Goal: Task Accomplishment & Management: Manage account settings

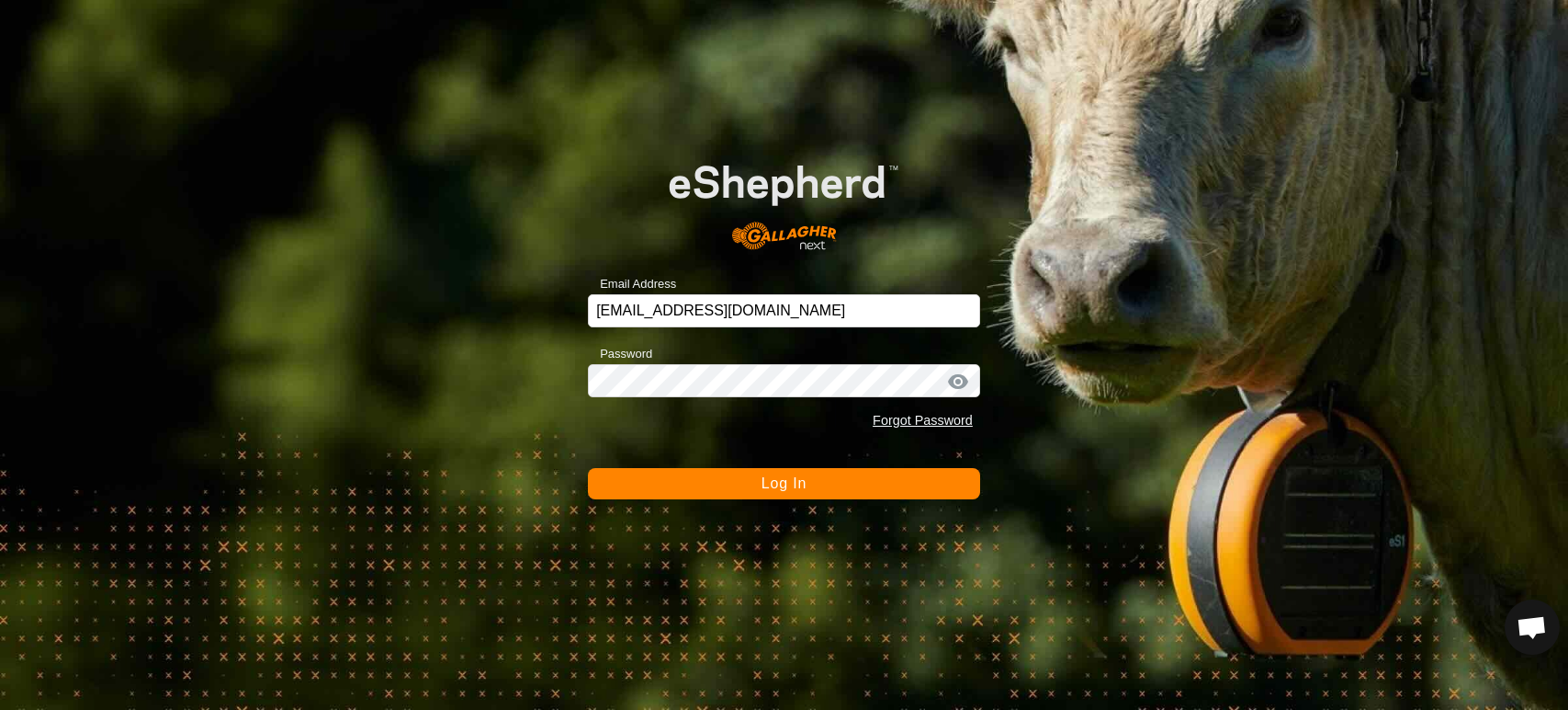
click at [684, 479] on button "Log In" at bounding box center [784, 483] width 393 height 31
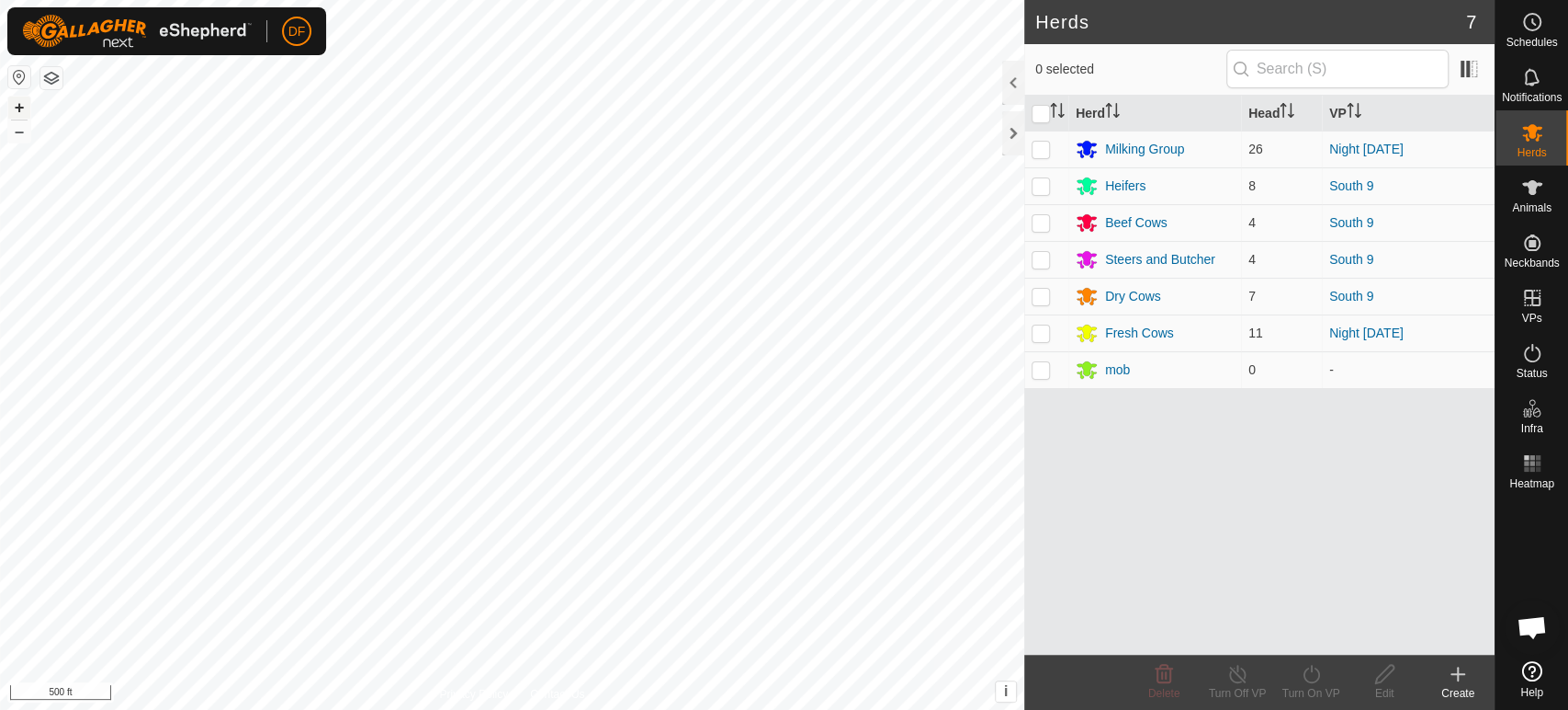
click at [18, 112] on button "+" at bounding box center [19, 108] width 22 height 22
click at [1539, 22] on circle at bounding box center [1533, 22] width 17 height 17
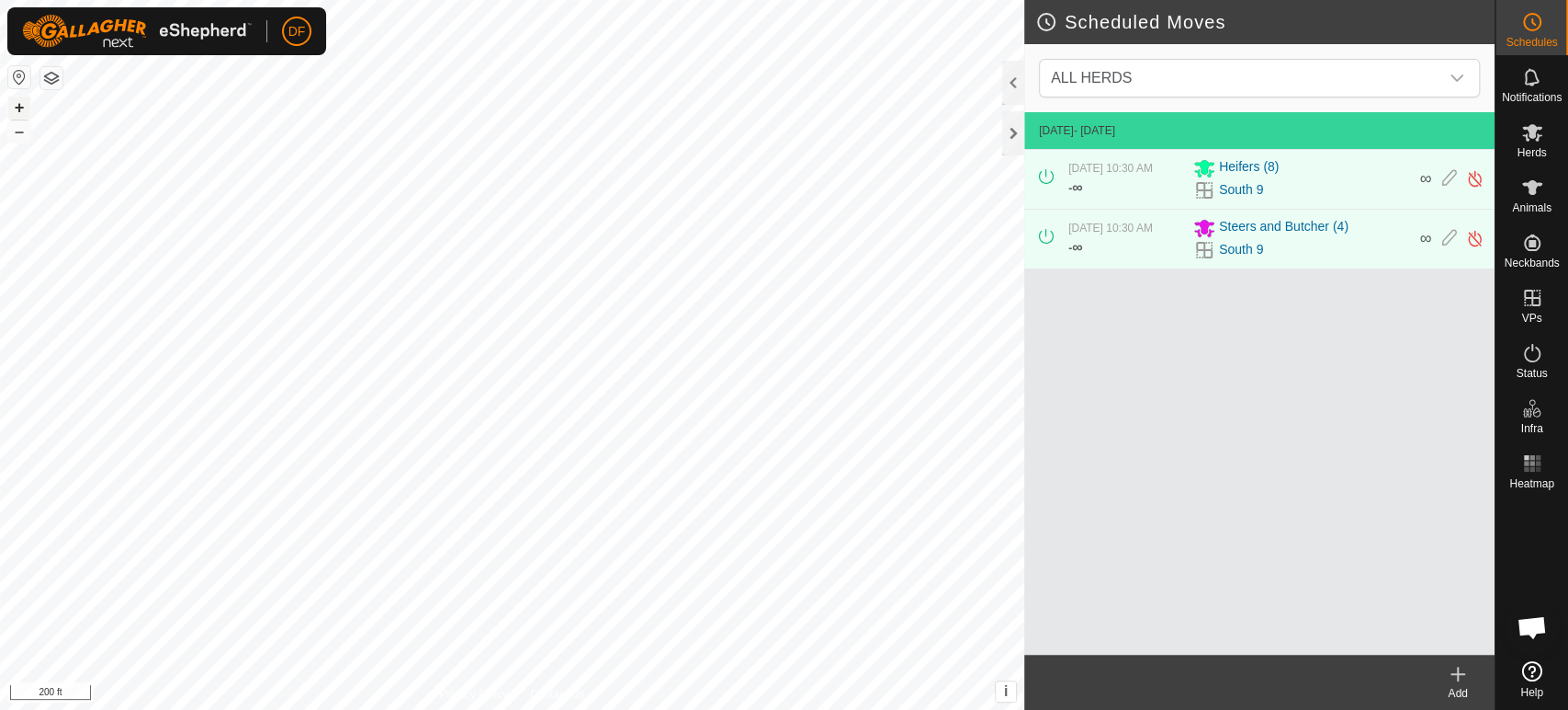
click at [17, 107] on button "+" at bounding box center [19, 108] width 22 height 22
click at [27, 135] on button "–" at bounding box center [19, 132] width 22 height 22
click at [19, 108] on button "+" at bounding box center [19, 108] width 22 height 22
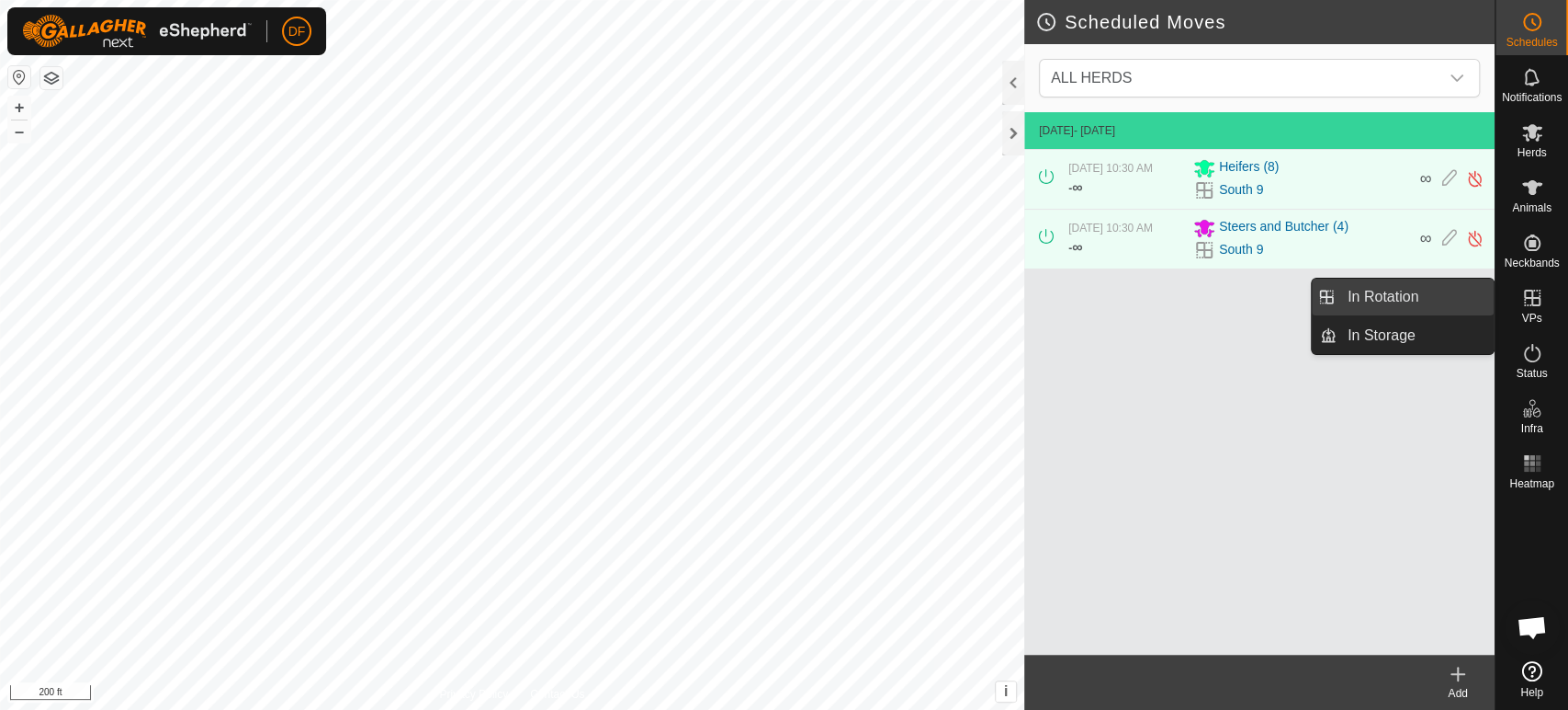
click at [1430, 297] on link "In Rotation" at bounding box center [1415, 297] width 157 height 37
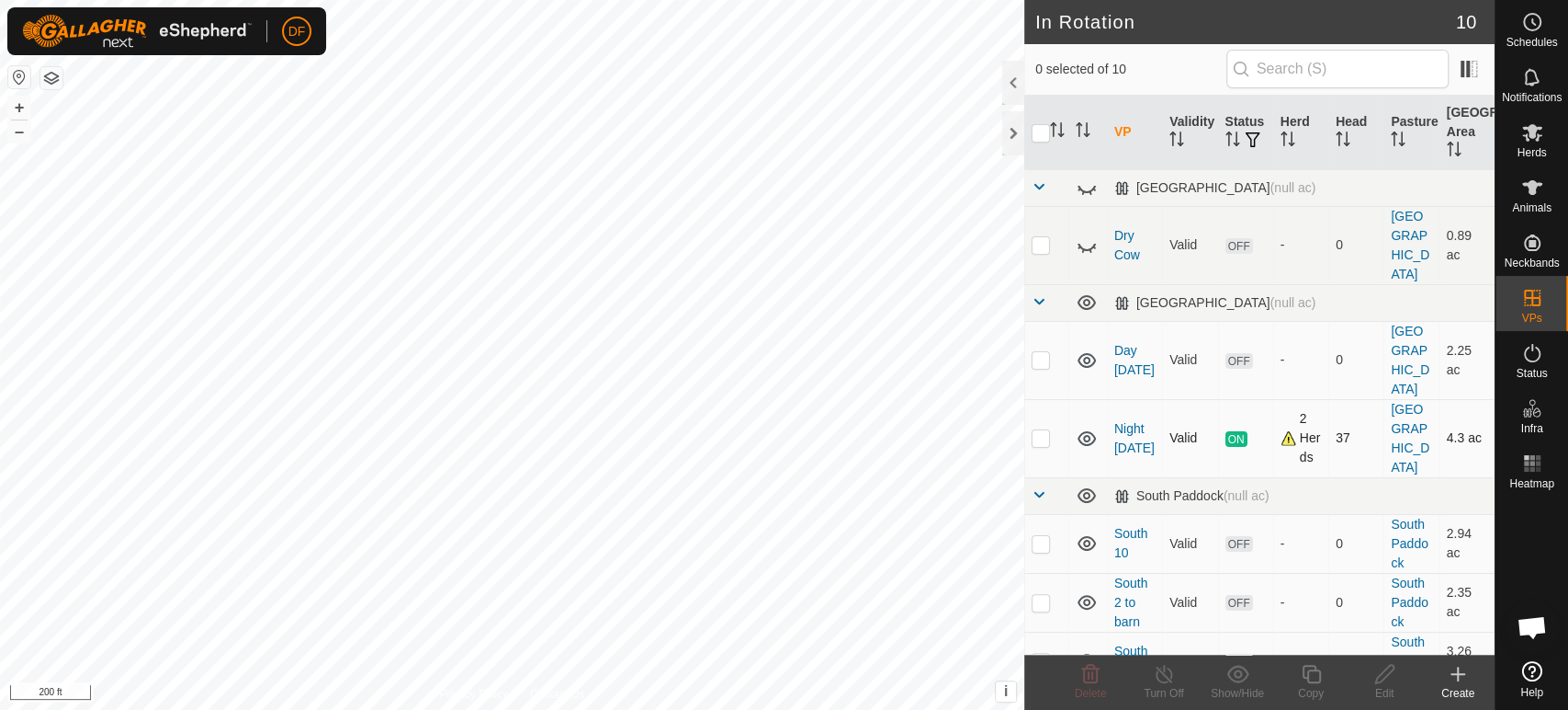
click at [1043, 430] on p-checkbox at bounding box center [1041, 437] width 18 height 15
checkbox input "true"
click at [1314, 685] on div "Copy" at bounding box center [1312, 693] width 74 height 17
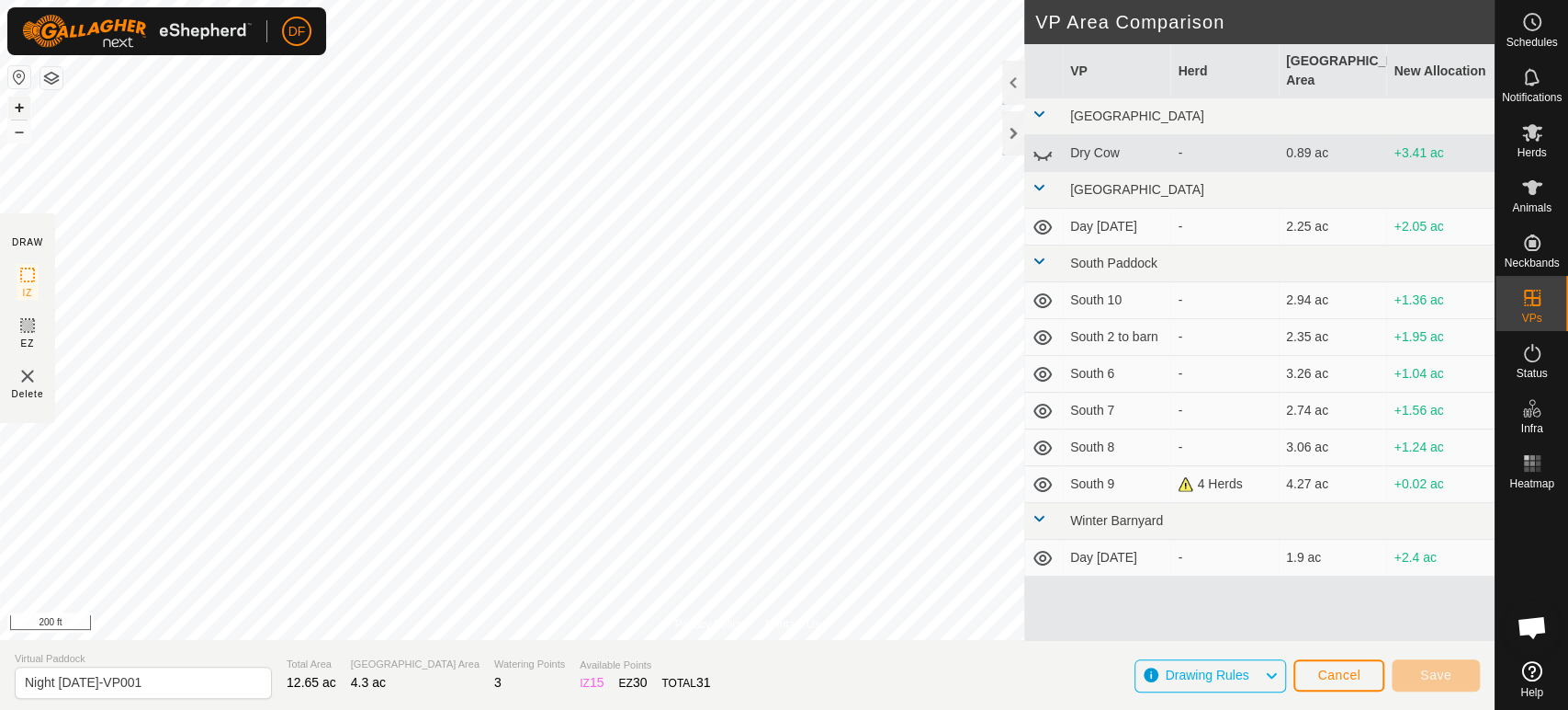
click at [22, 109] on button "+" at bounding box center [19, 108] width 22 height 22
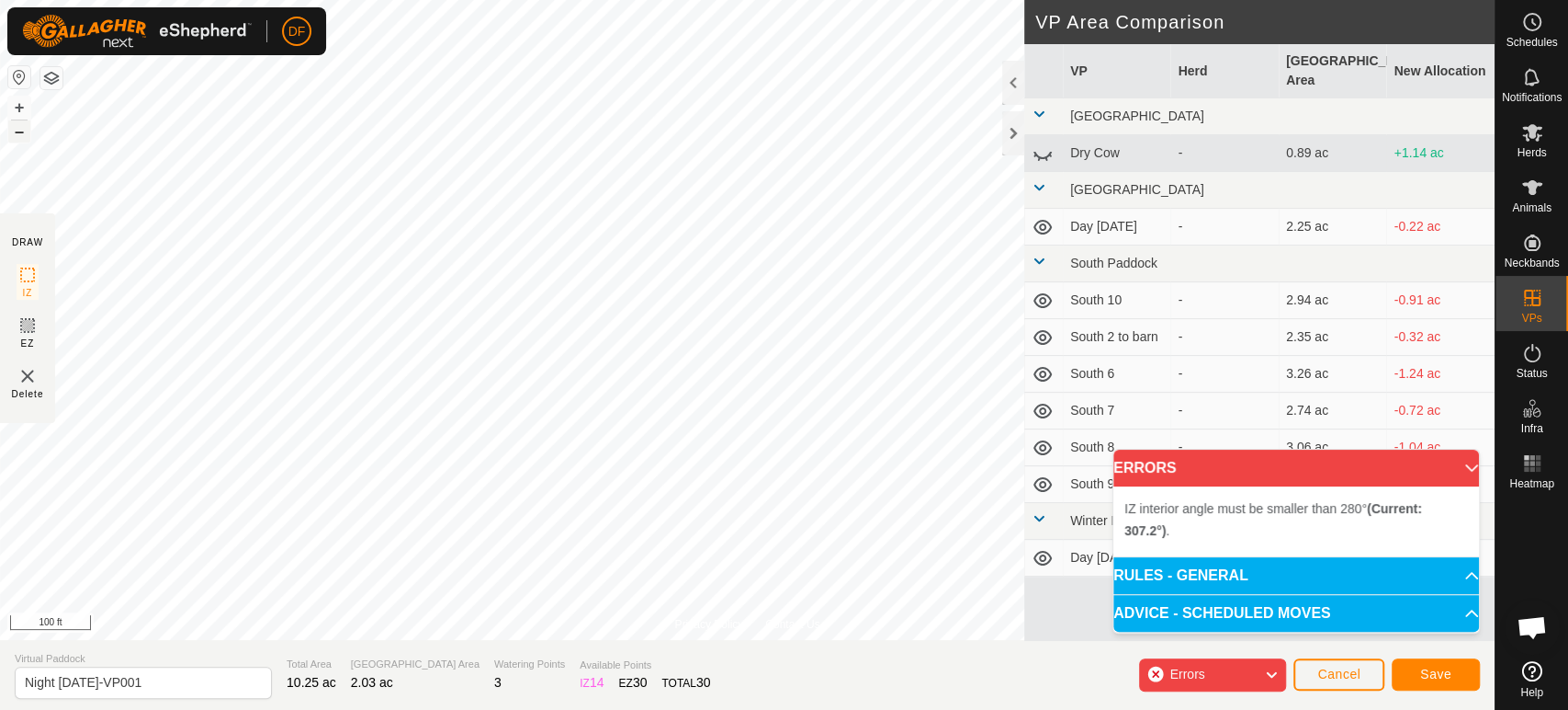
click at [24, 131] on button "–" at bounding box center [19, 132] width 22 height 22
click at [17, 111] on button "+" at bounding box center [19, 108] width 22 height 22
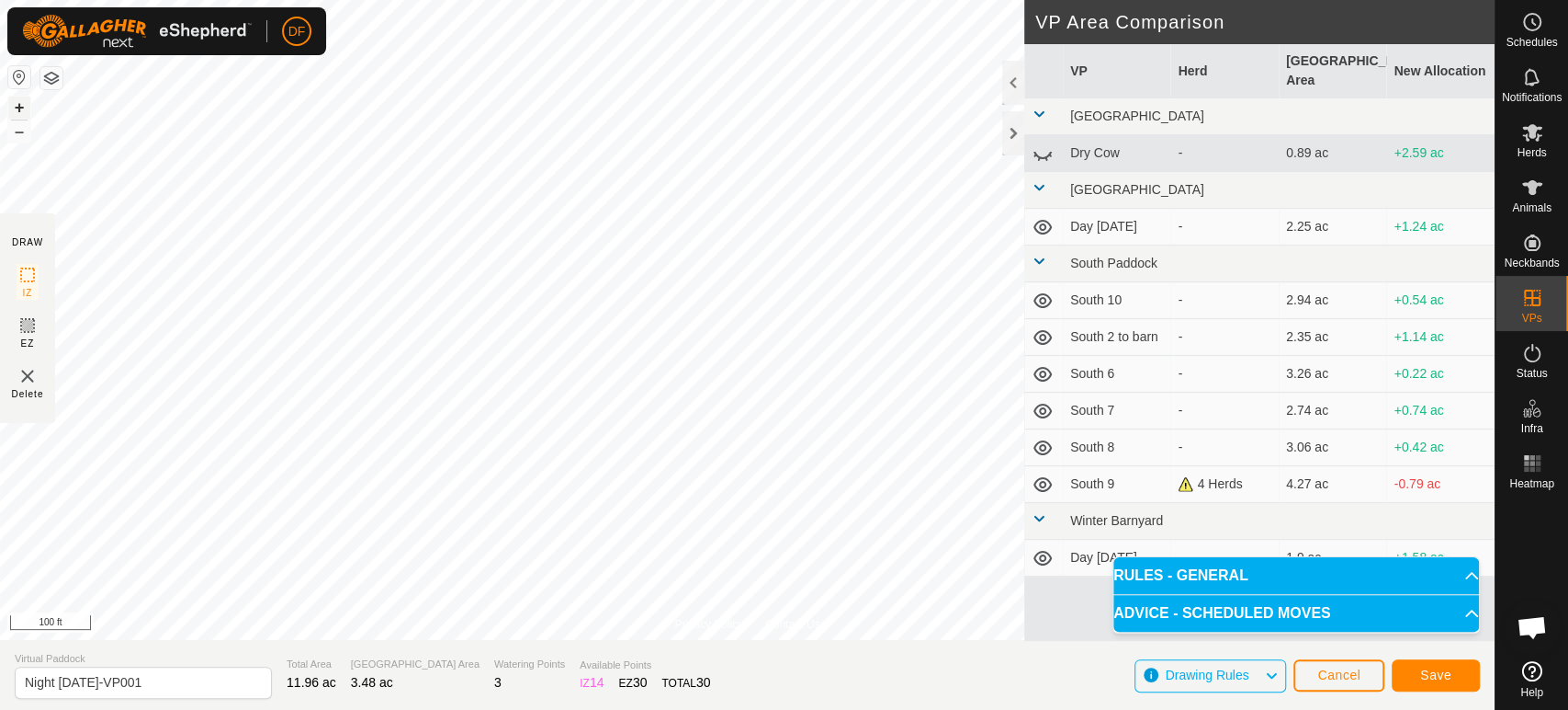
click at [22, 107] on button "+" at bounding box center [19, 108] width 22 height 22
click at [150, 689] on input "Night [DATE]-VP001" at bounding box center [143, 682] width 257 height 32
drag, startPoint x: 150, startPoint y: 689, endPoint x: 82, endPoint y: 680, distance: 68.6
click at [82, 680] on input "Night [DATE]-VP001" at bounding box center [143, 682] width 257 height 32
type input "Night [DATE]"
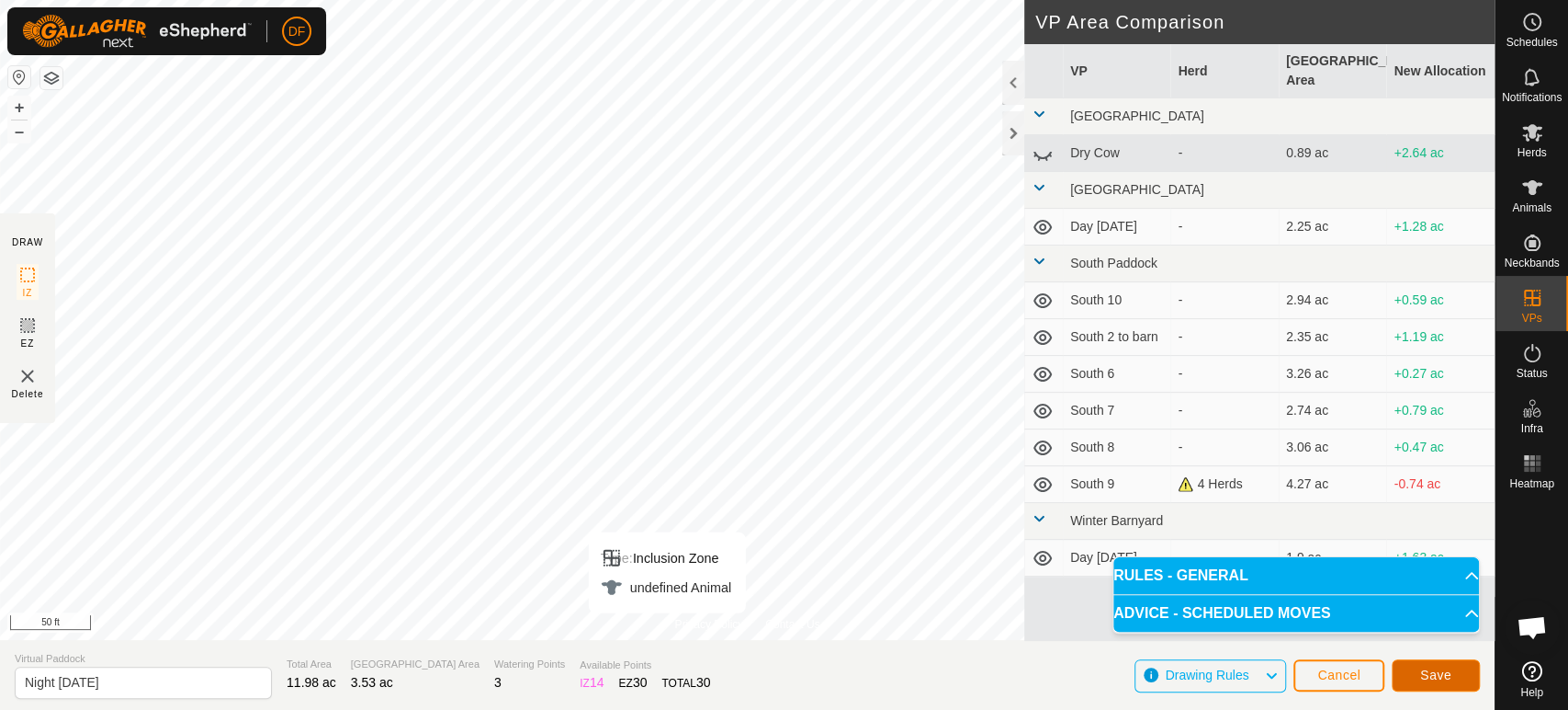
click at [1438, 682] on span "Save" at bounding box center [1436, 675] width 31 height 15
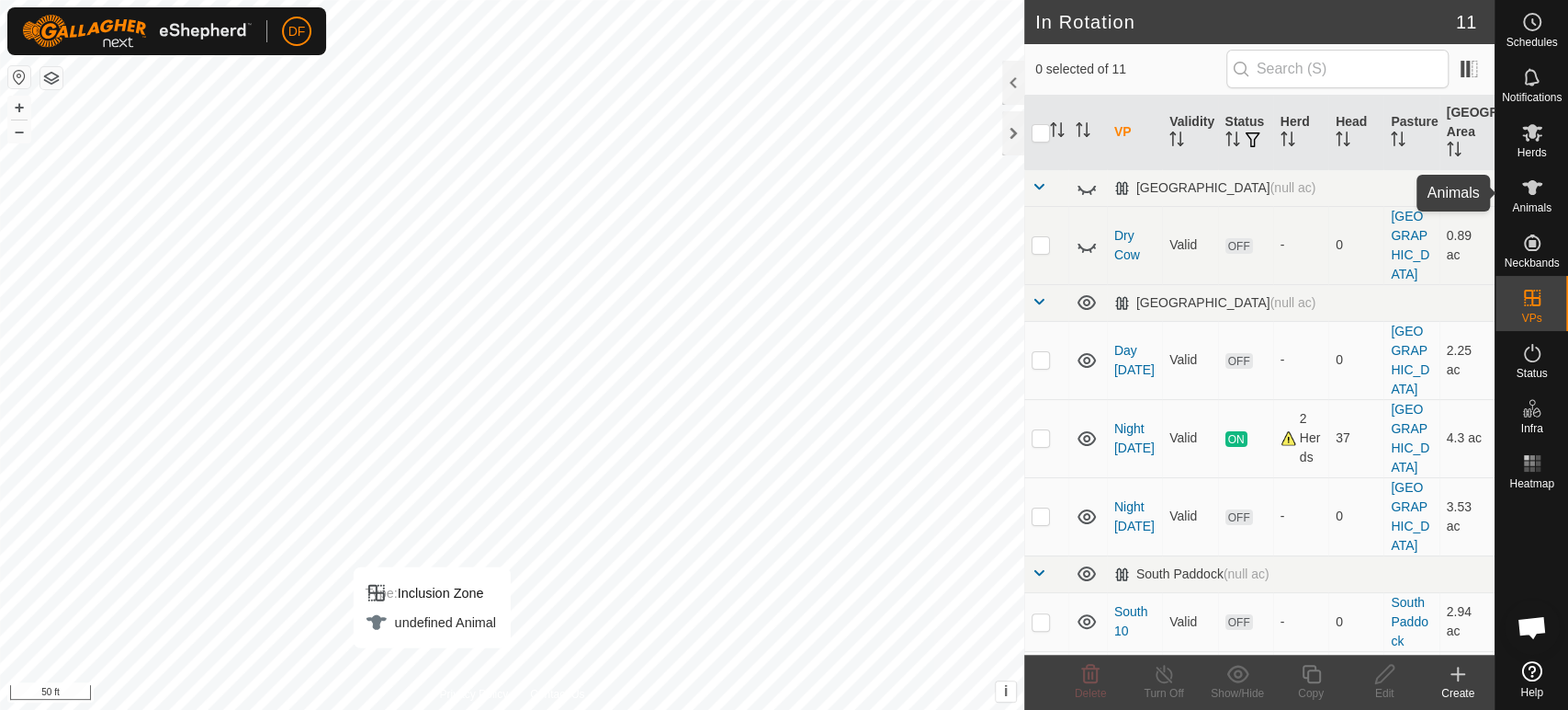
click at [1546, 191] on es-animals-svg-icon at bounding box center [1533, 187] width 33 height 30
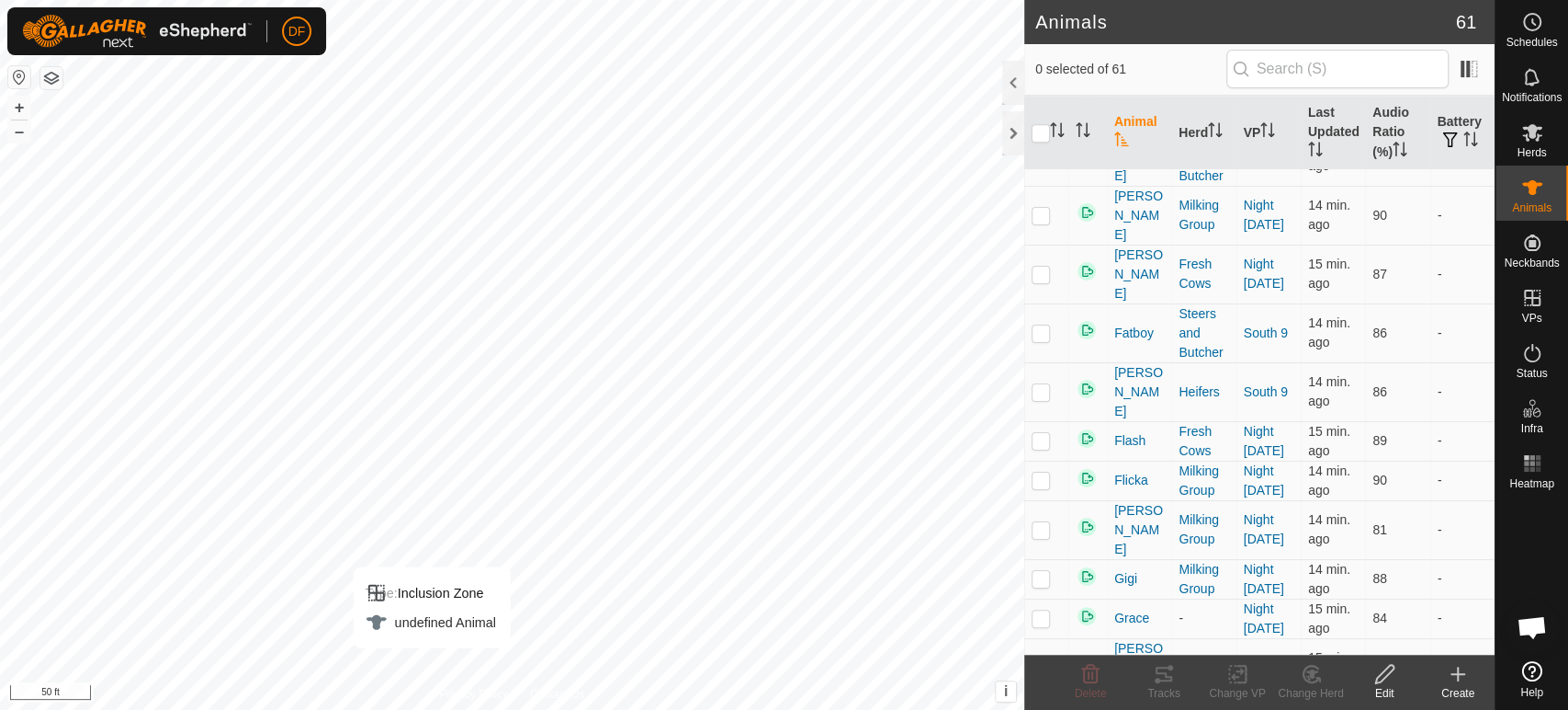
scroll to position [1093, 0]
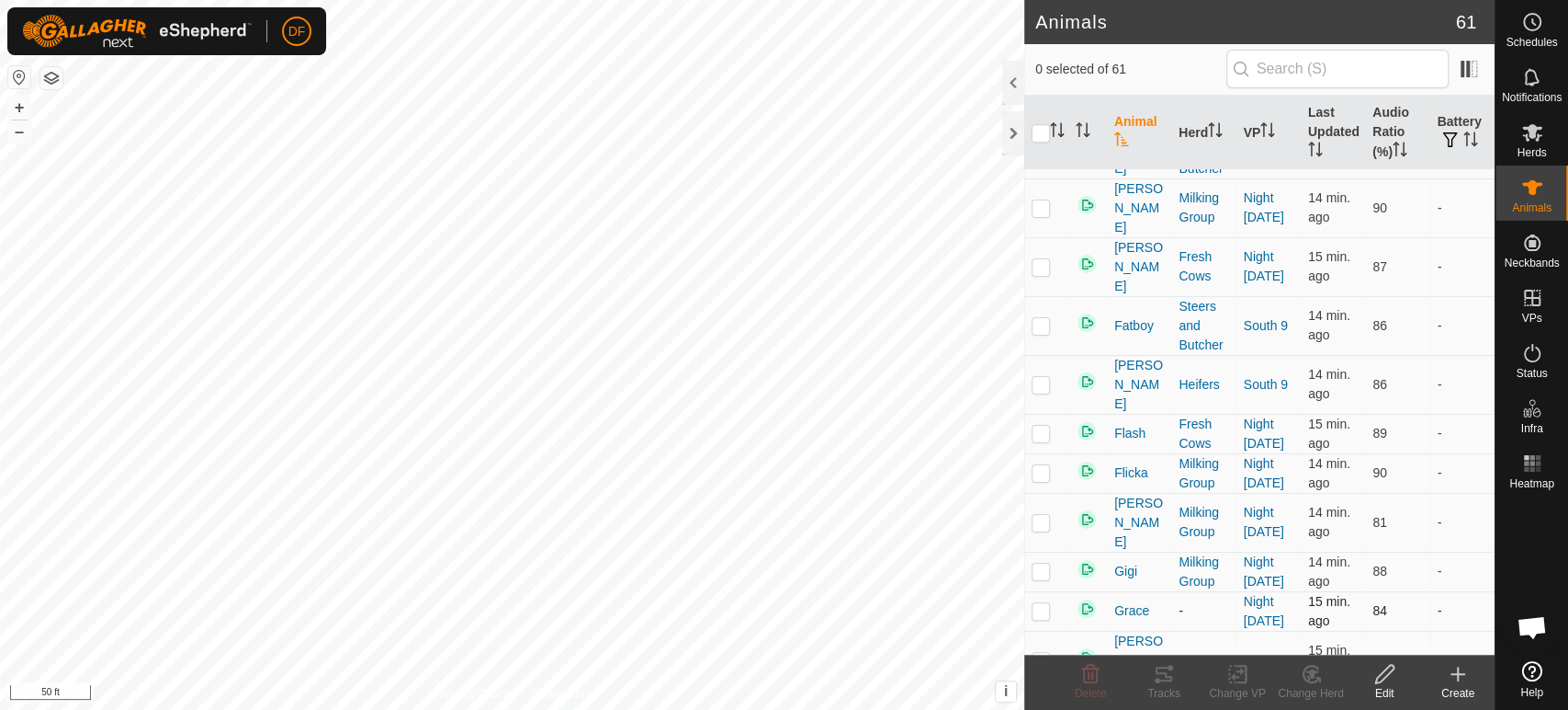
click at [1042, 603] on p-checkbox at bounding box center [1041, 610] width 18 height 15
click at [1306, 691] on div "Change Herd" at bounding box center [1312, 693] width 74 height 17
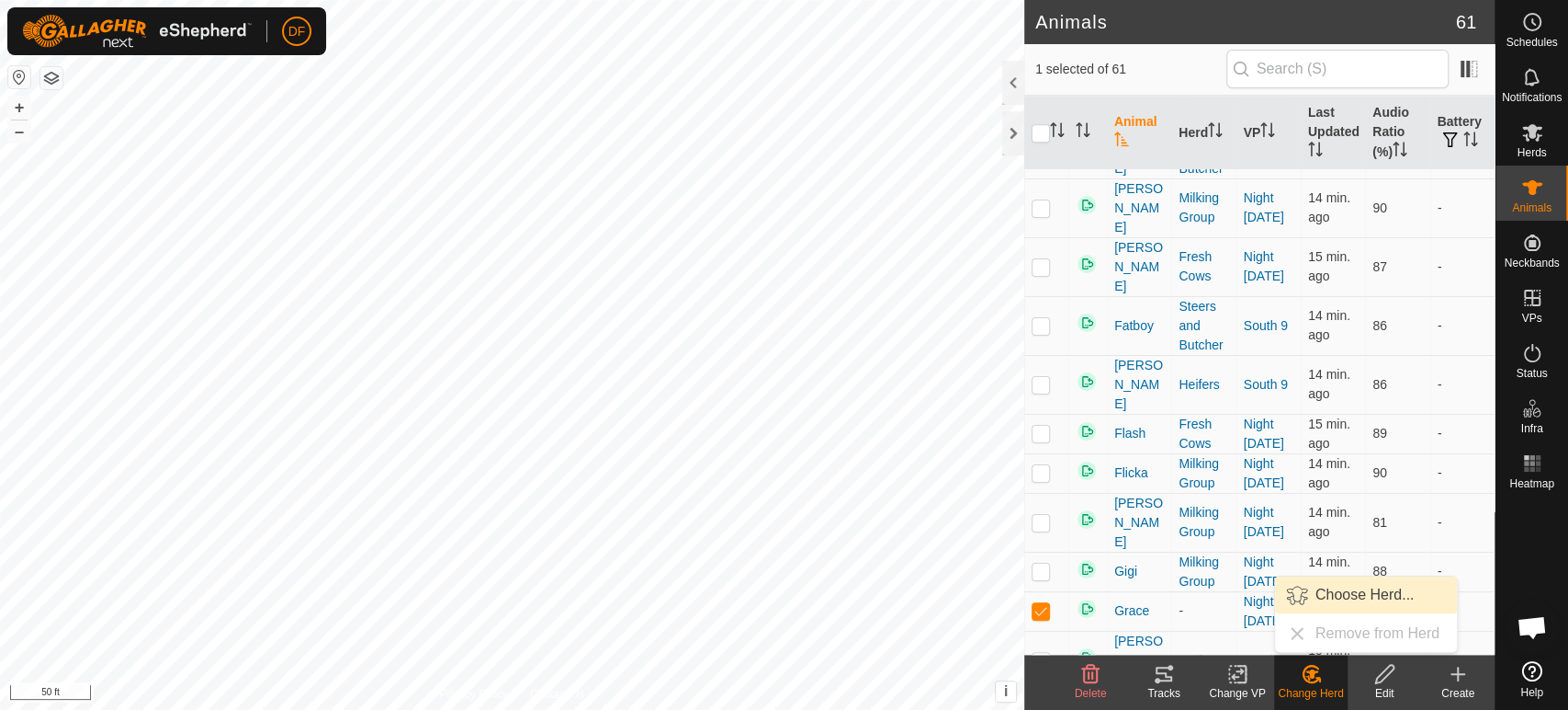
click at [1310, 599] on link "Choose Herd..." at bounding box center [1366, 595] width 182 height 37
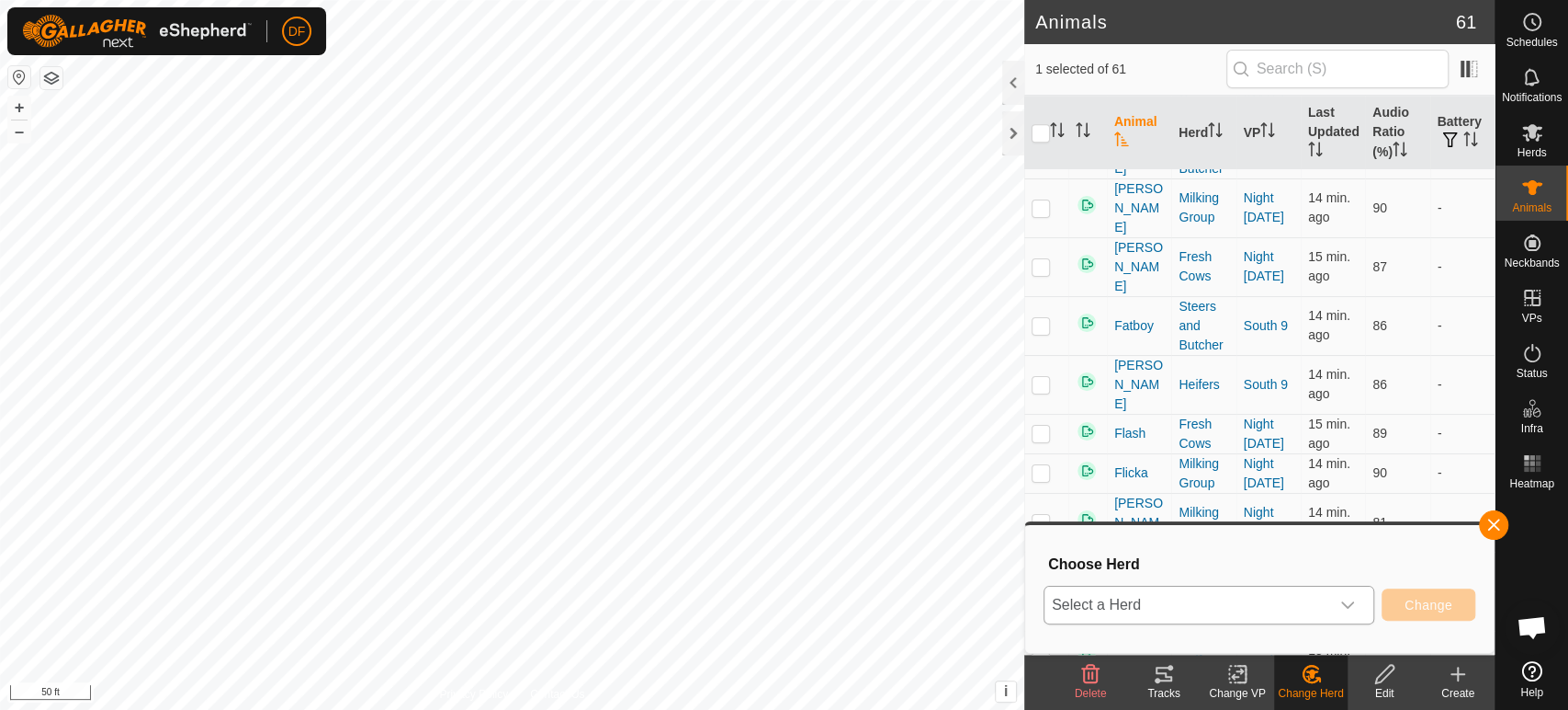
click at [1252, 606] on span "Select a Herd" at bounding box center [1186, 605] width 285 height 37
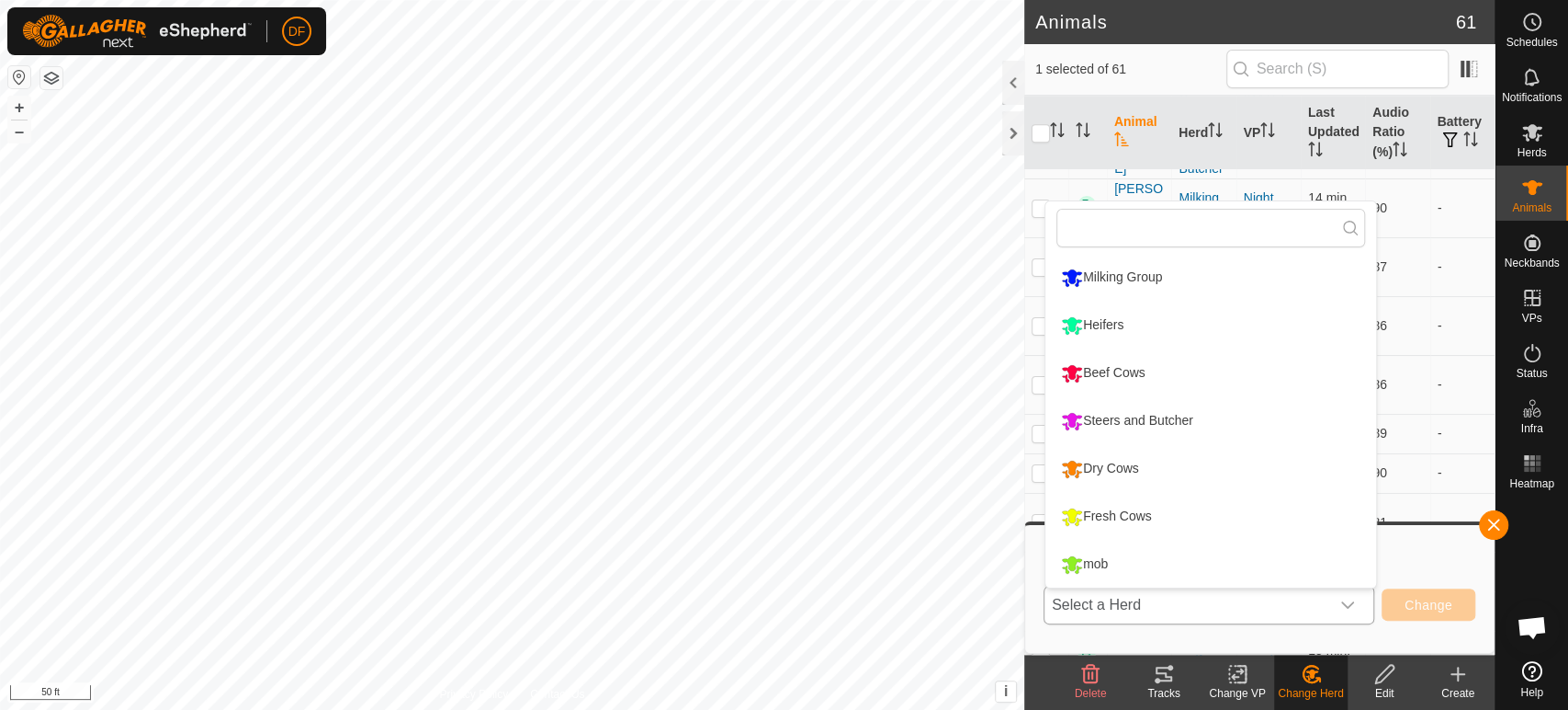
click at [1102, 506] on li "Fresh Cows" at bounding box center [1210, 516] width 331 height 46
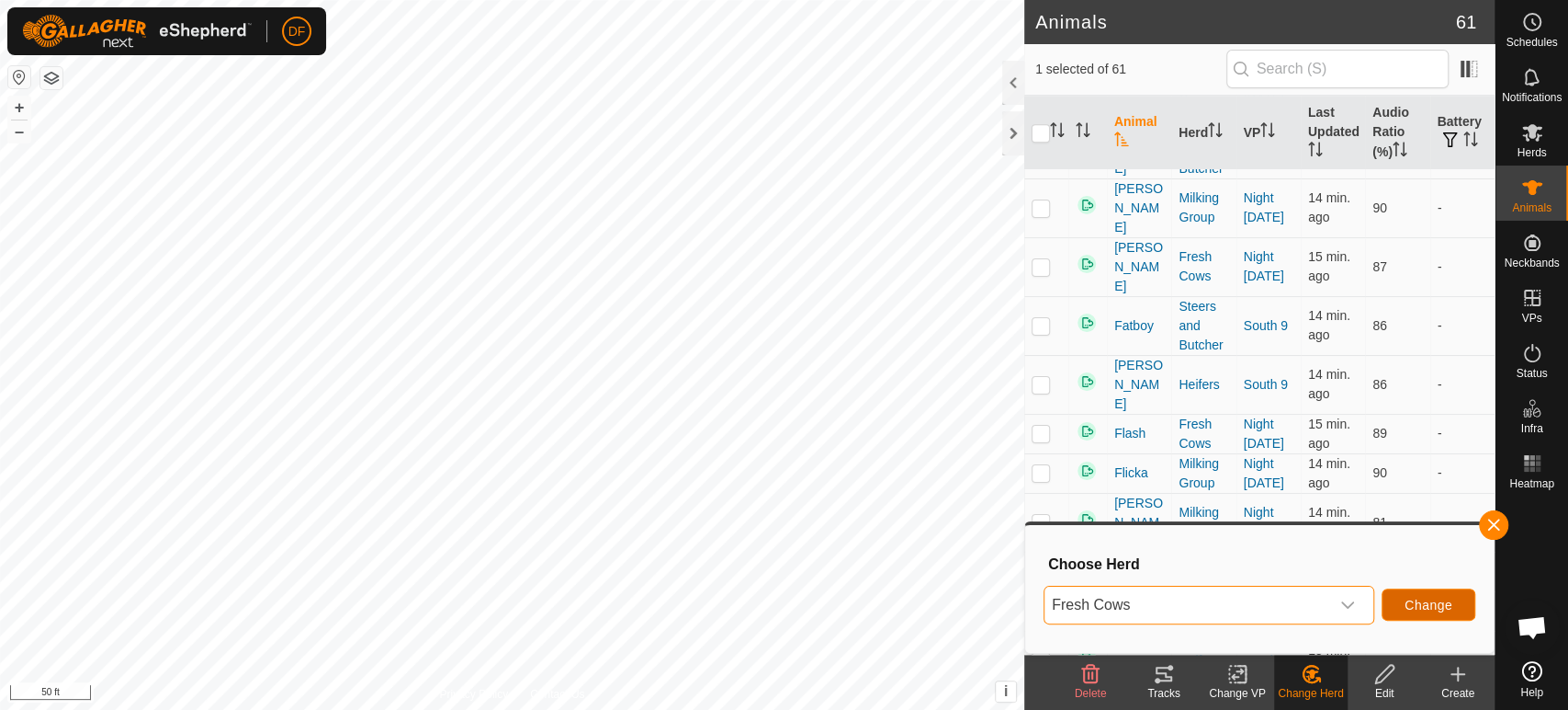
click at [1420, 606] on span "Change" at bounding box center [1429, 605] width 48 height 15
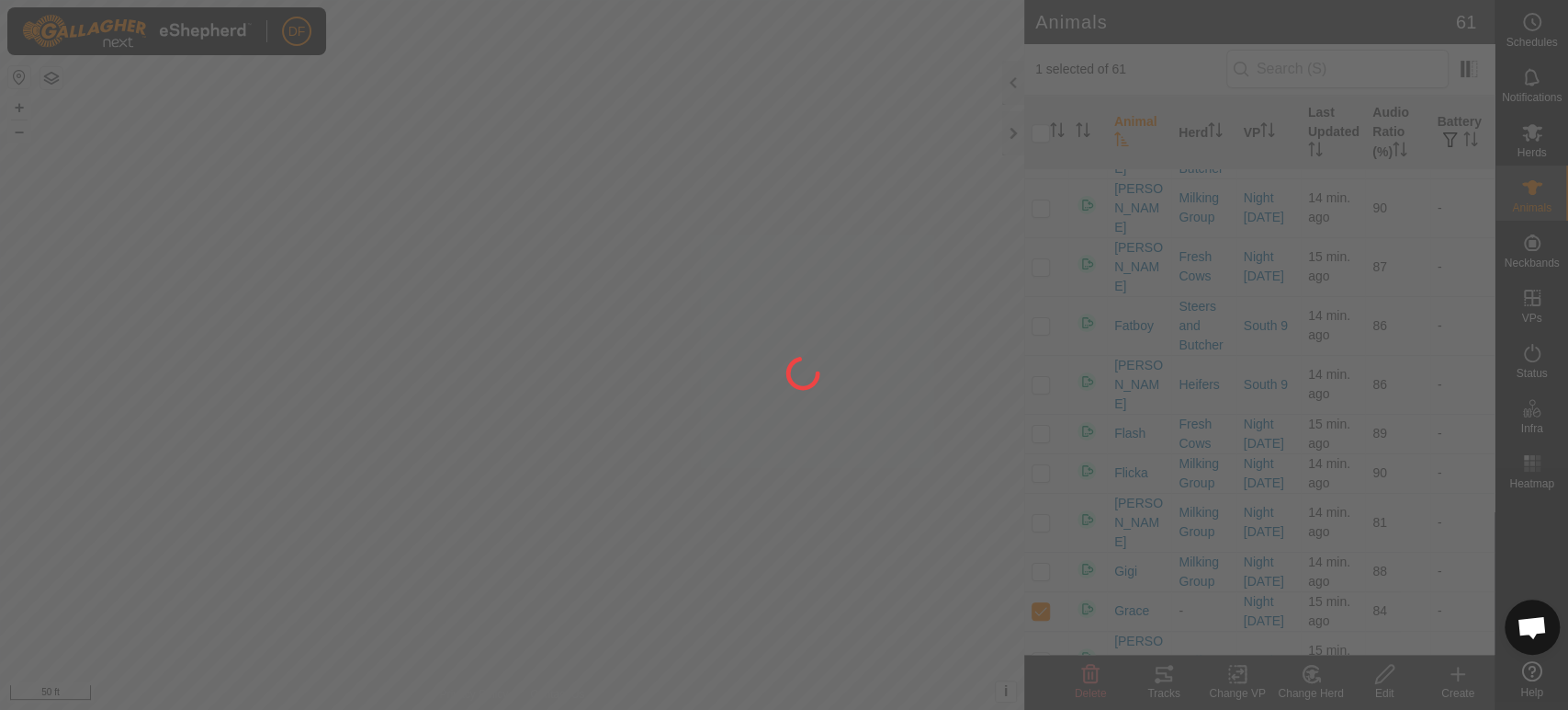
checkbox input "false"
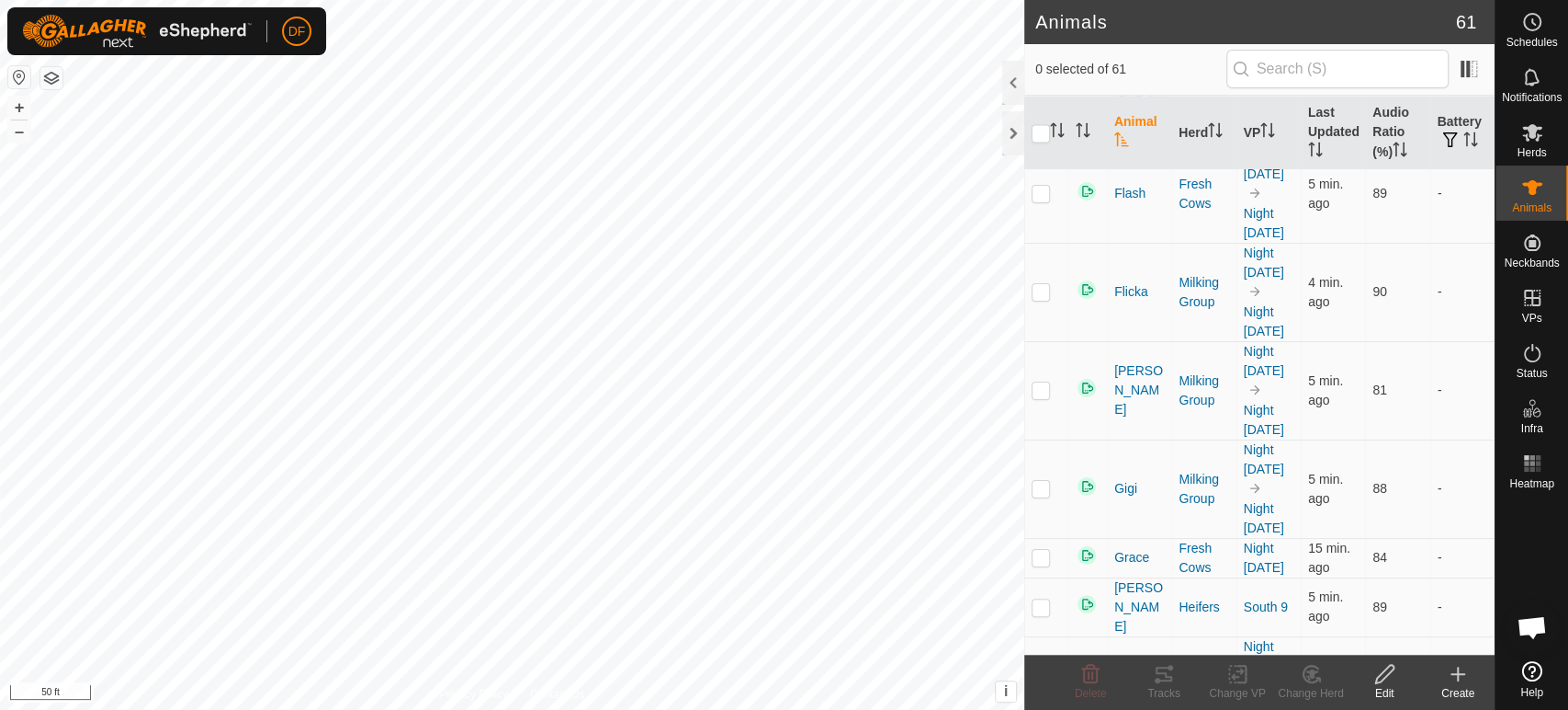
scroll to position [2116, 0]
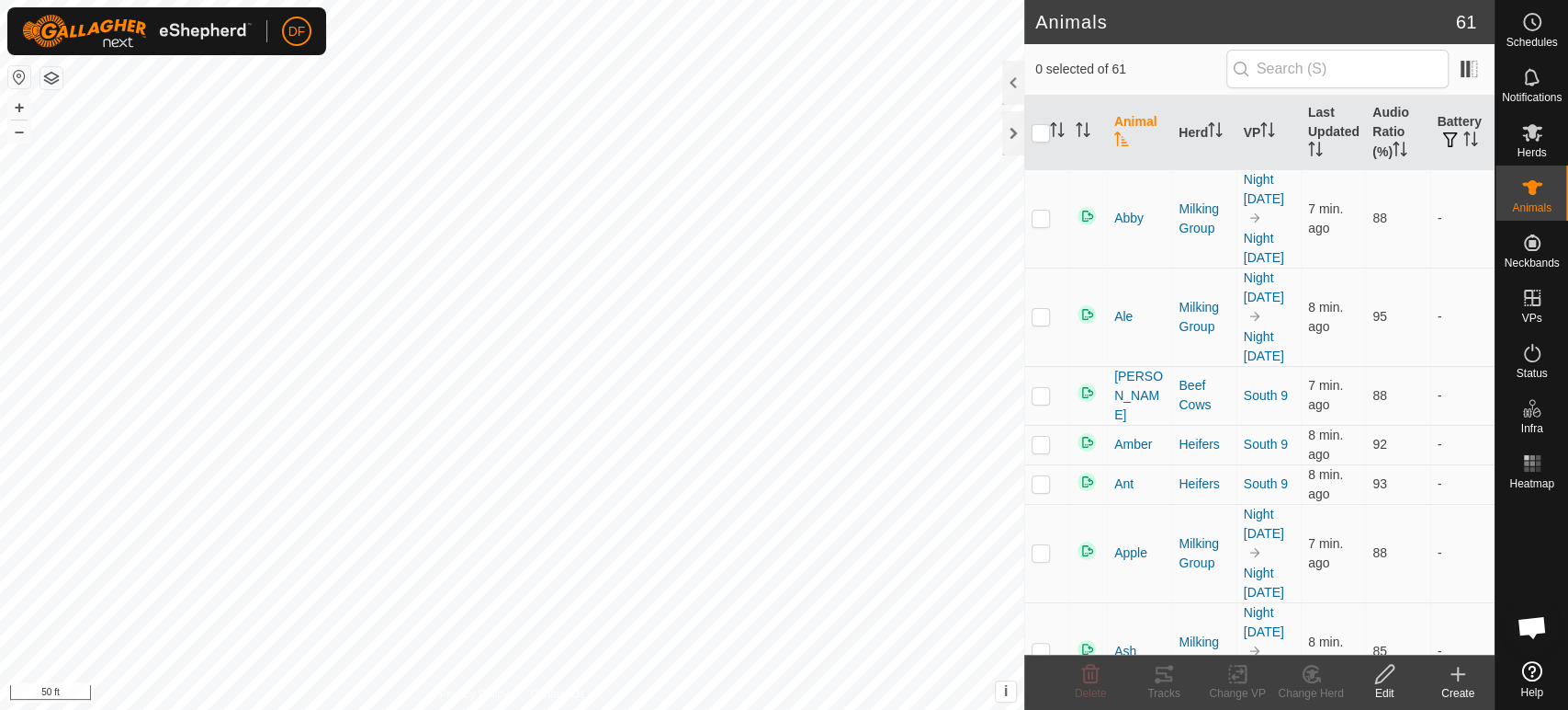
scroll to position [15629, 0]
